Goal: Task Accomplishment & Management: Use online tool/utility

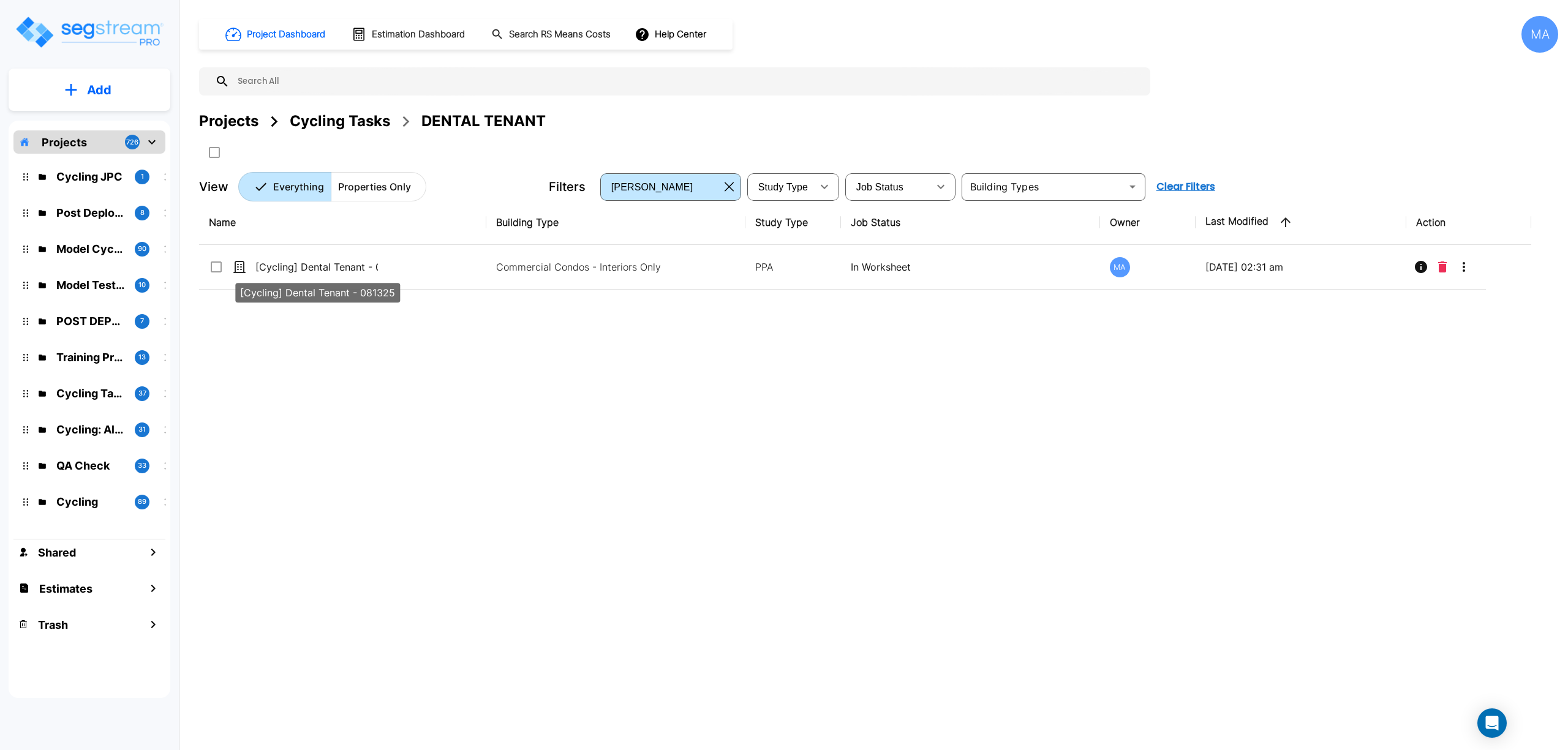
click at [343, 263] on p "[Cycling] Dental Tenant - 081325" at bounding box center [316, 266] width 123 height 15
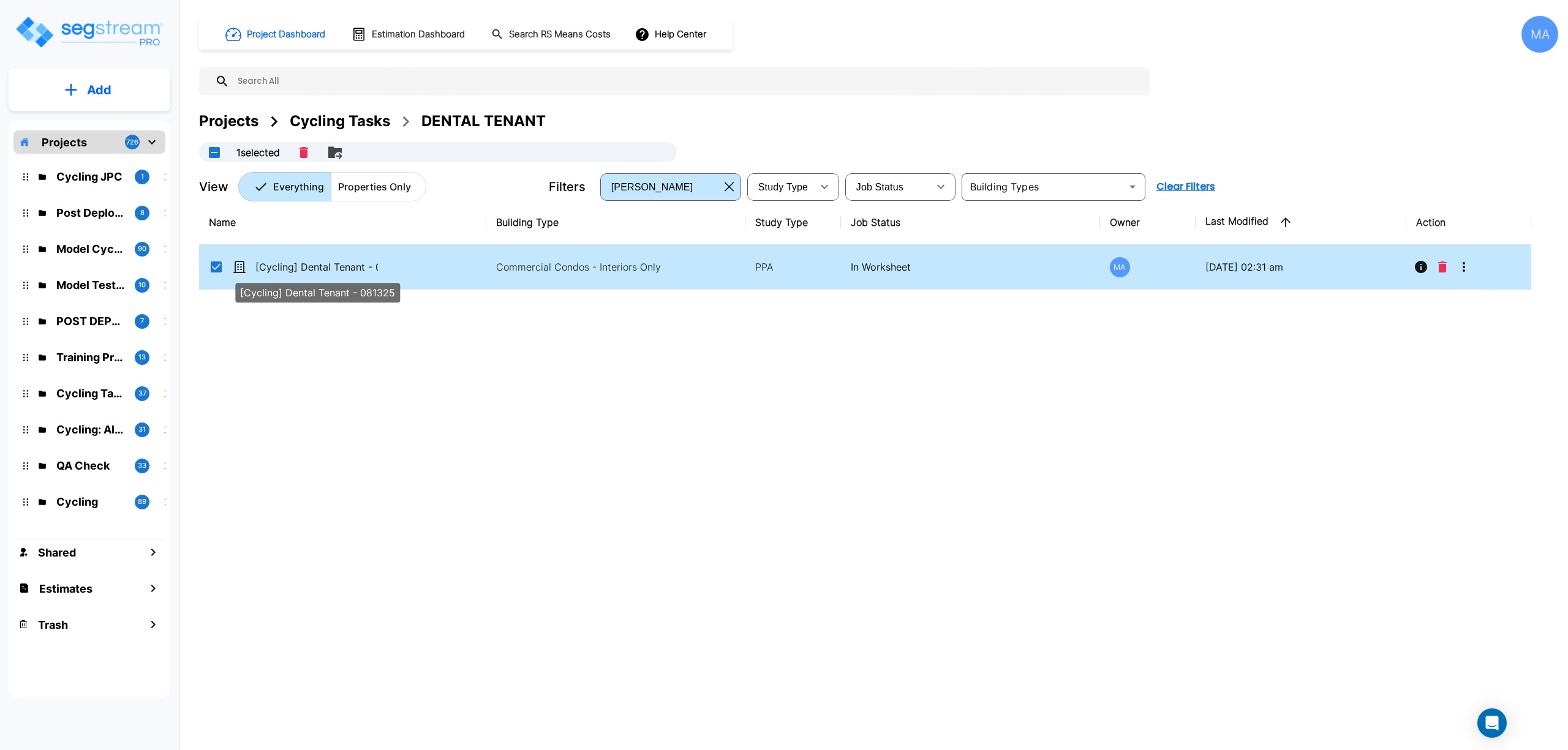
checkbox 081325"] "true"
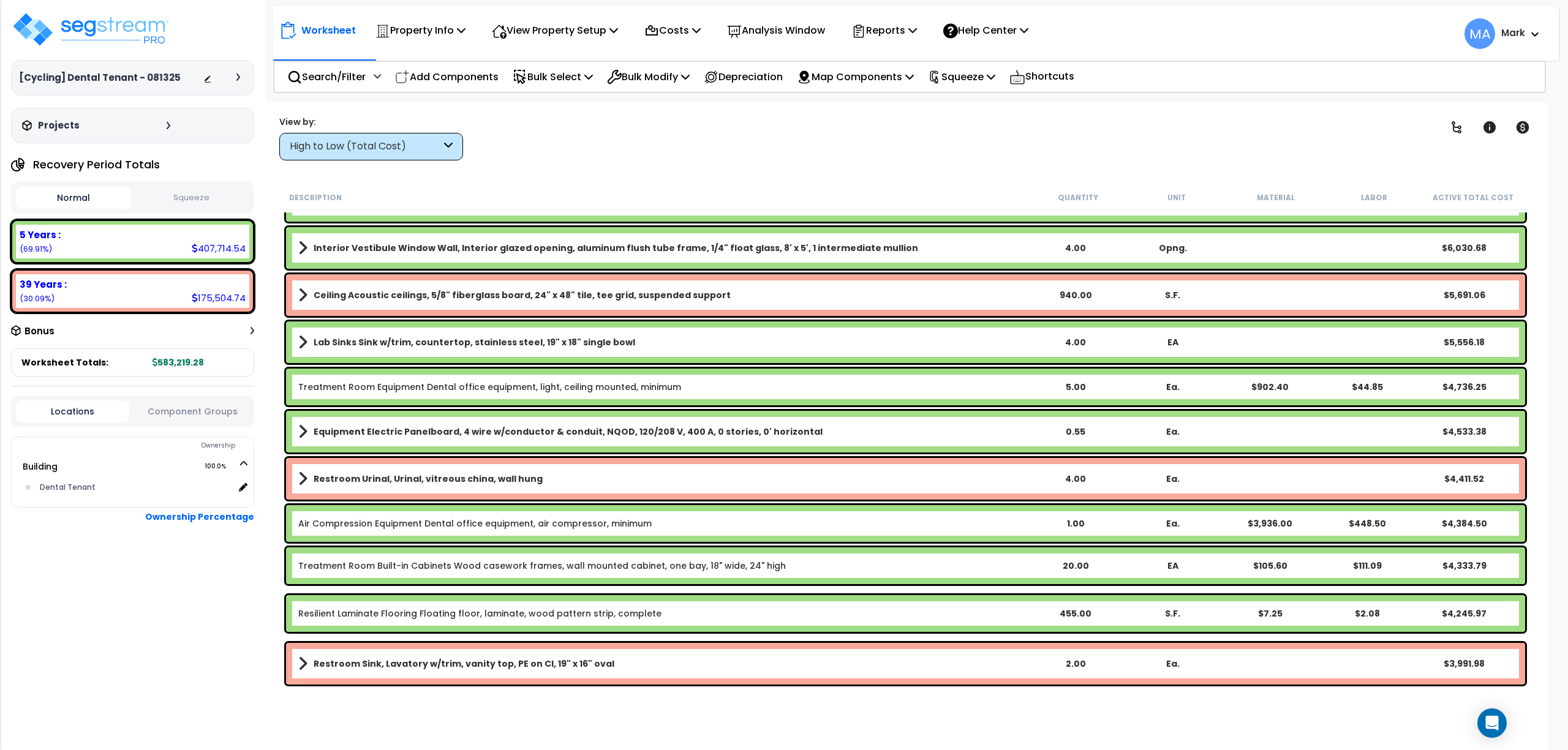
scroll to position [1061, 0]
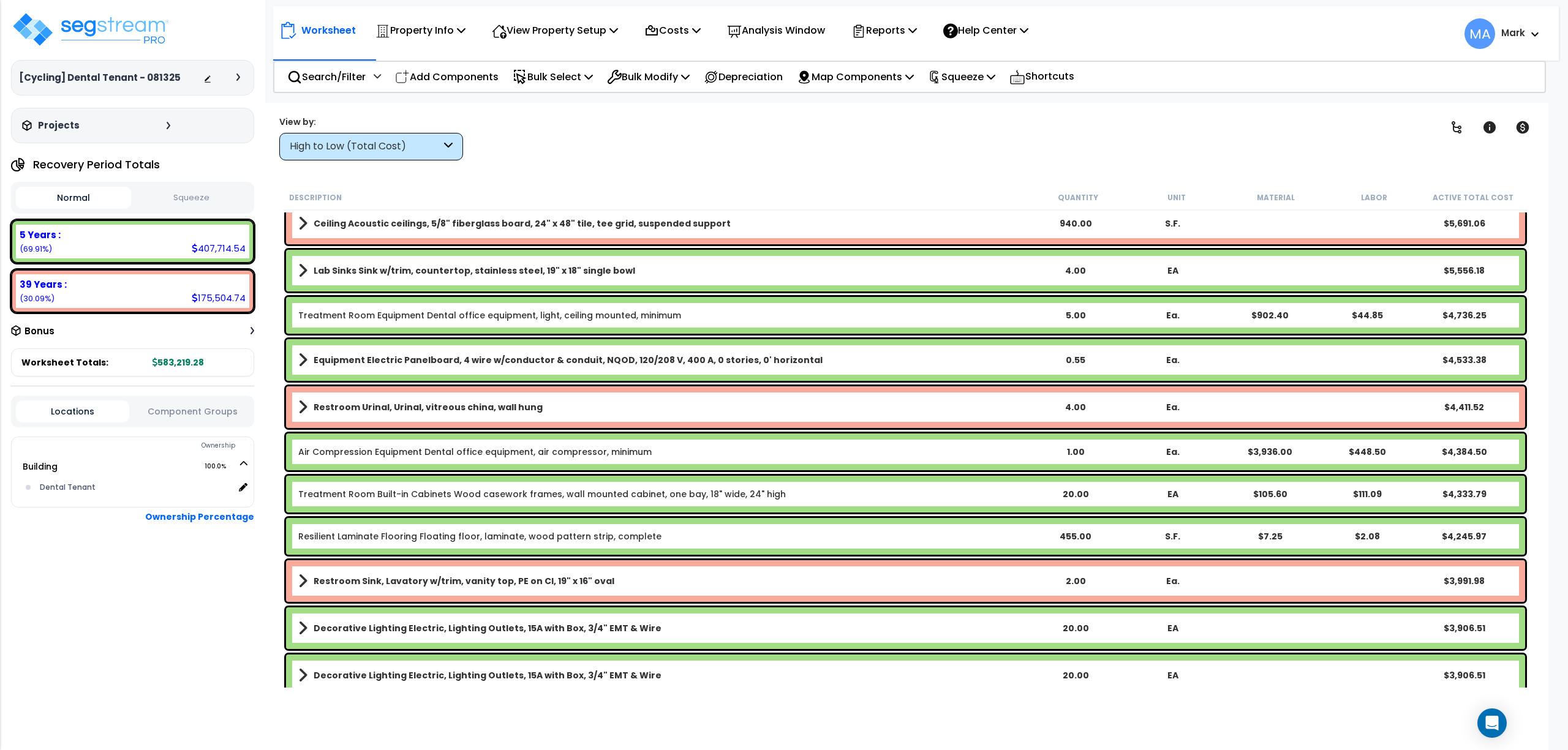
click at [446, 149] on icon at bounding box center [448, 146] width 8 height 14
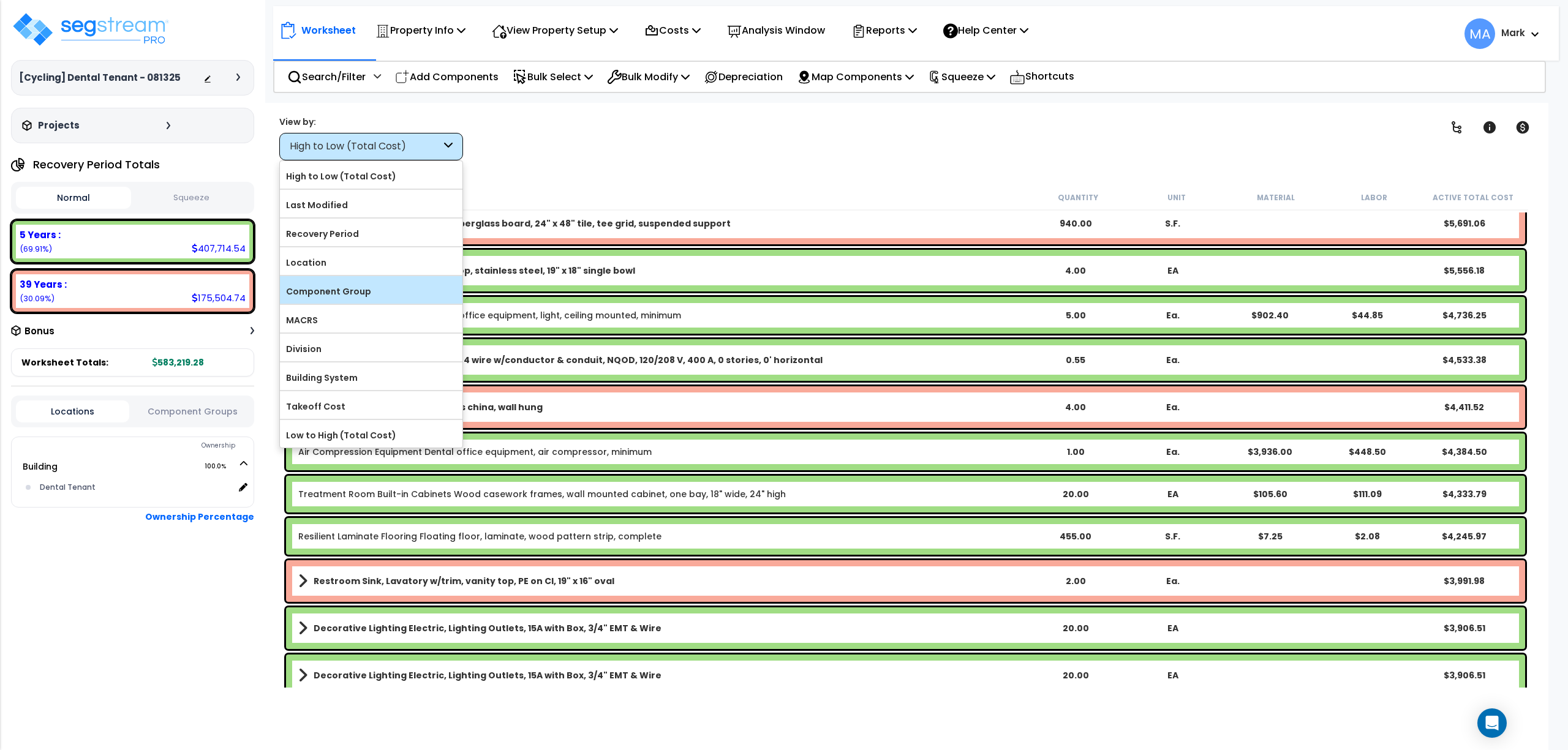
click at [390, 299] on label "Component Group" at bounding box center [371, 292] width 182 height 18
click at [0, 0] on input "Component Group" at bounding box center [0, 0] width 0 height 0
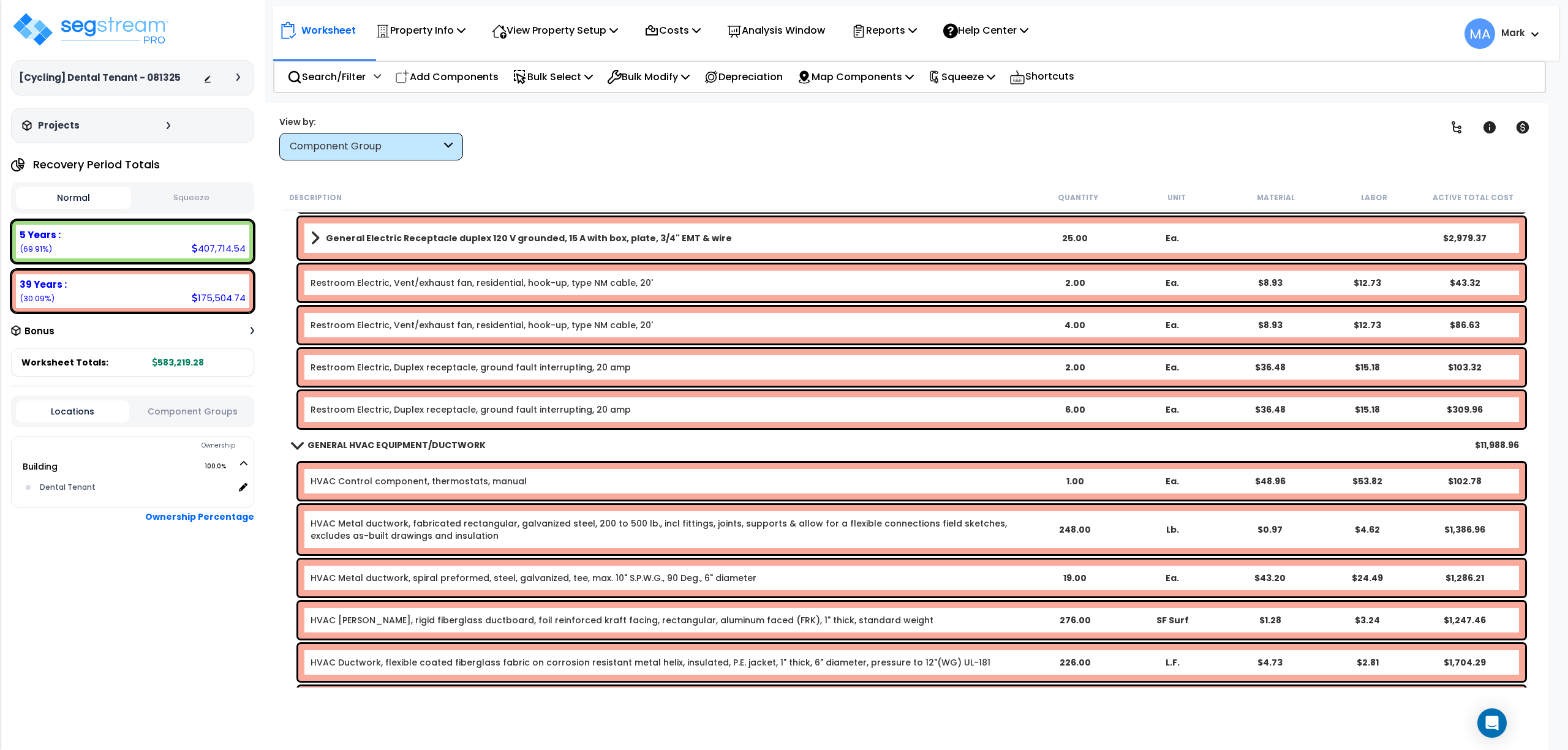
scroll to position [4082, 0]
